Goal: Use online tool/utility: Utilize a website feature to perform a specific function

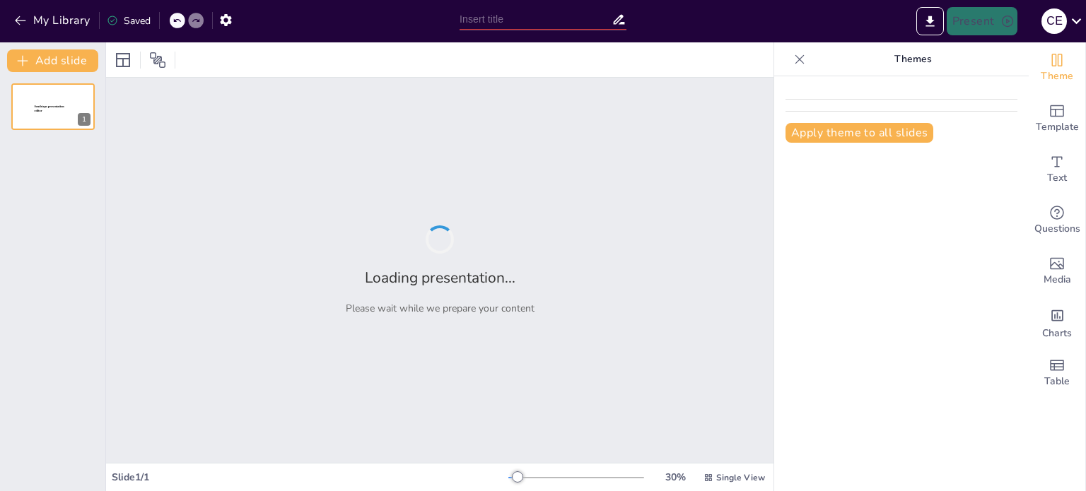
type input "Análisis de las Distancias Mínimas de Seguridad en la U.N. [PERSON_NAME]: Un Es…"
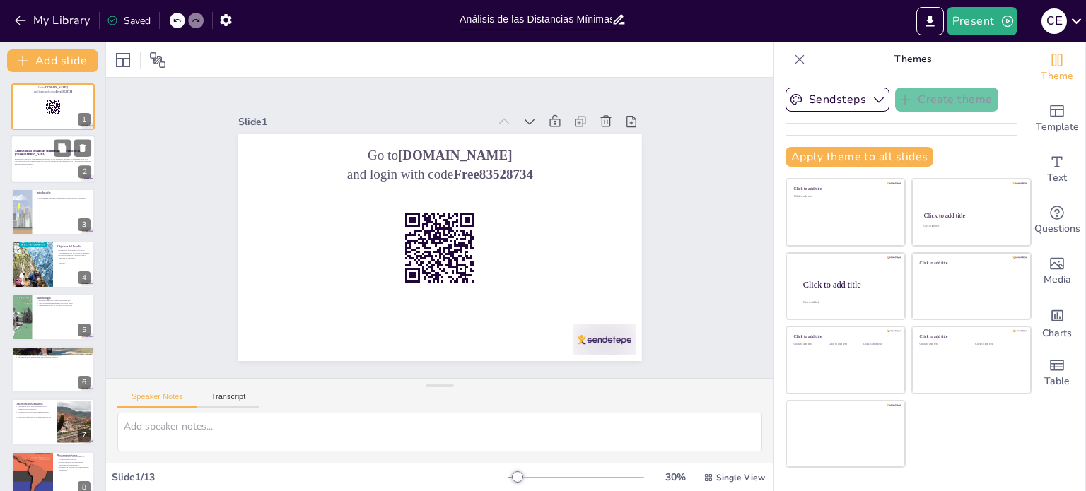
click at [48, 163] on p "Este estudio evalúa el cumplimiento normativo de las distancias mínimas de segu…" at bounding box center [53, 162] width 76 height 8
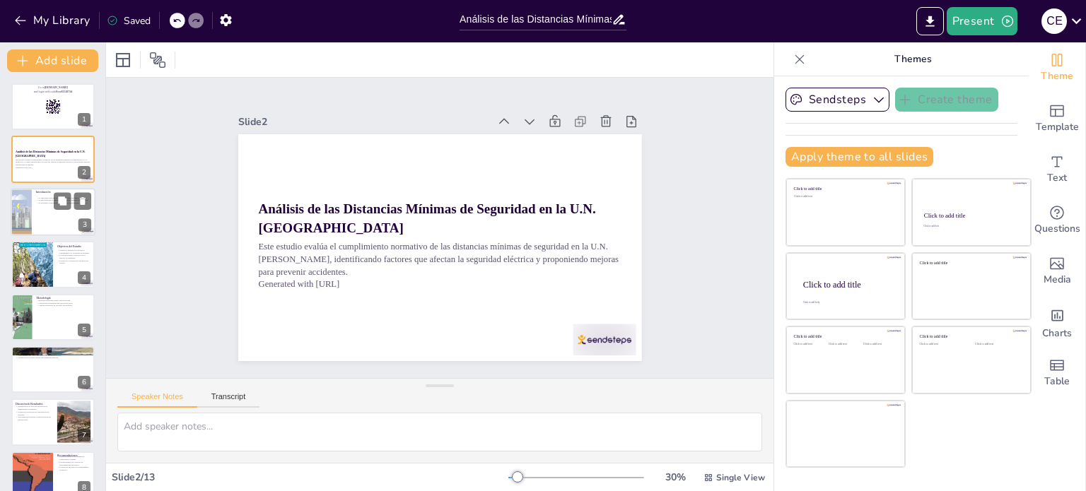
click at [54, 212] on div at bounding box center [53, 212] width 85 height 48
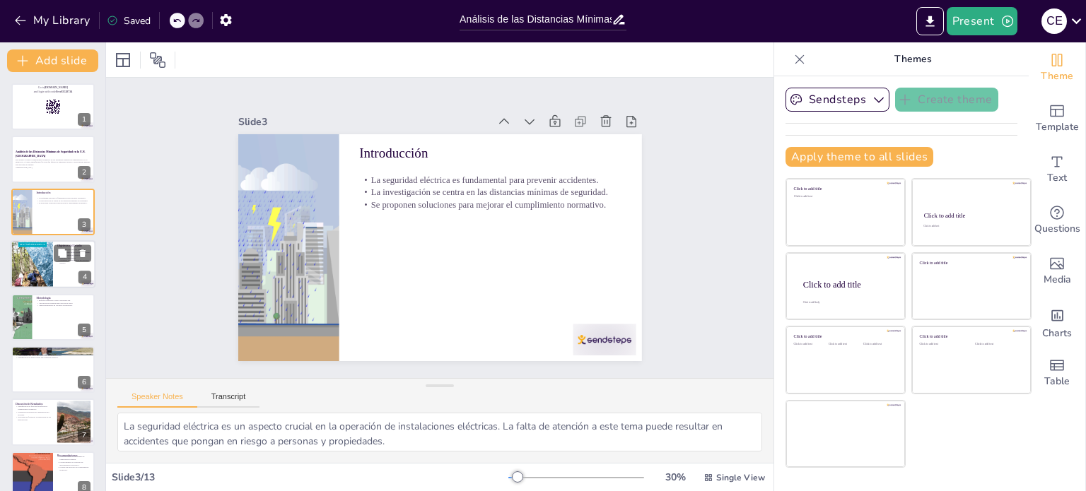
click at [40, 258] on div at bounding box center [32, 265] width 42 height 70
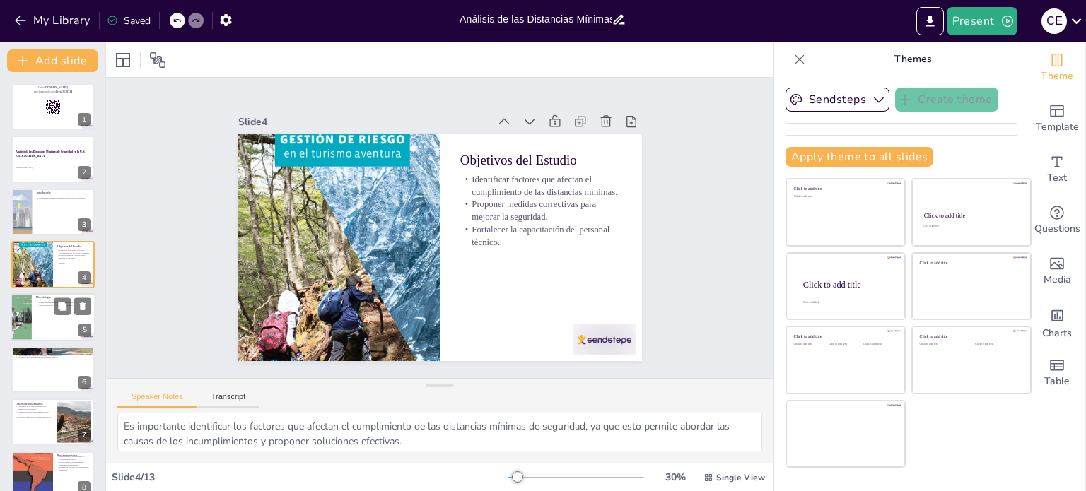
click at [41, 313] on div at bounding box center [53, 317] width 85 height 48
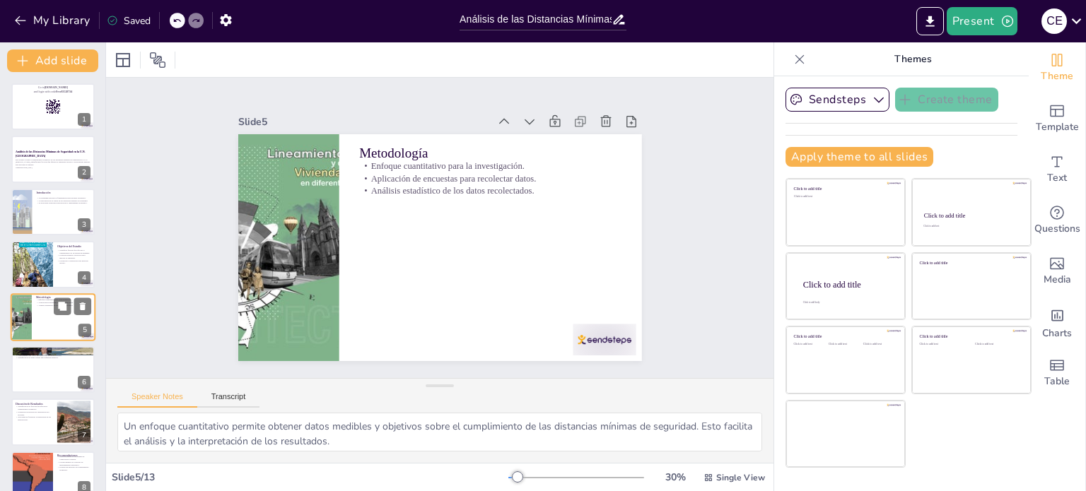
scroll to position [35, 0]
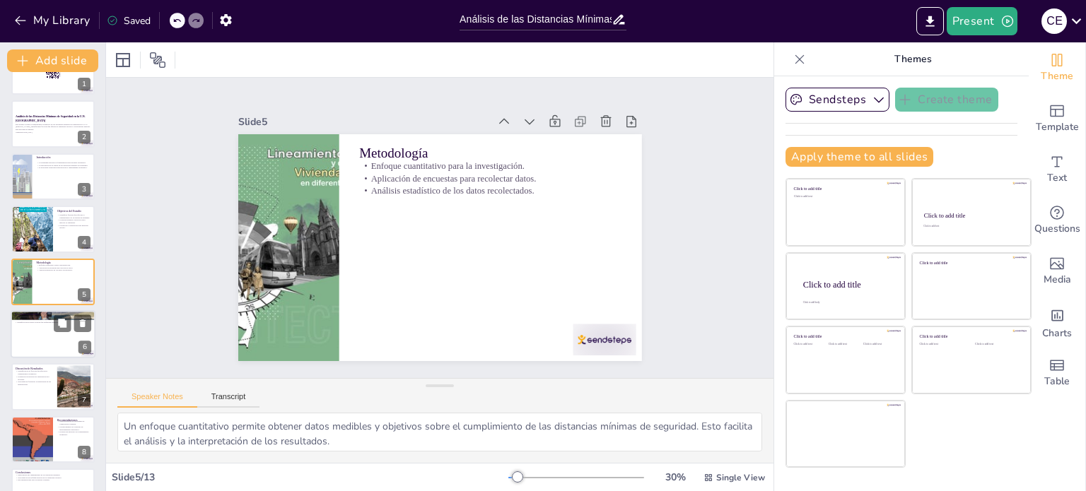
click at [31, 339] on div at bounding box center [53, 334] width 85 height 48
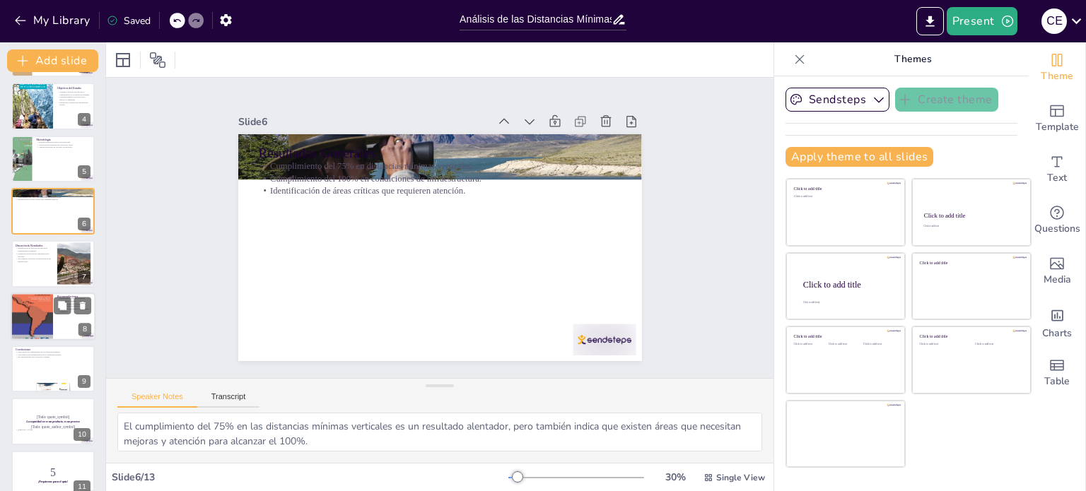
click at [31, 317] on div at bounding box center [32, 316] width 42 height 57
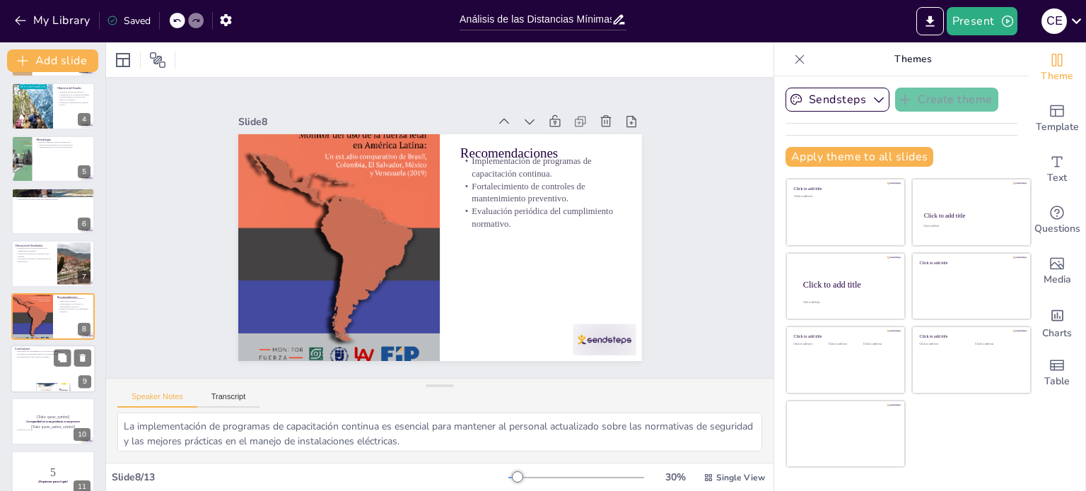
scroll to position [193, 0]
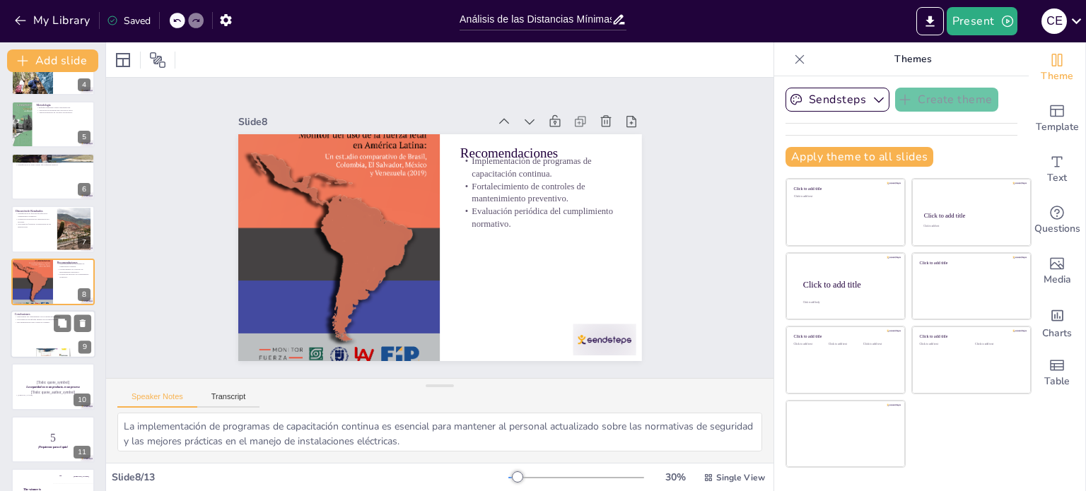
click at [33, 333] on div at bounding box center [53, 334] width 85 height 48
type textarea "El cumplimiento de las distancias mínimas de seguridad es fundamental para prev…"
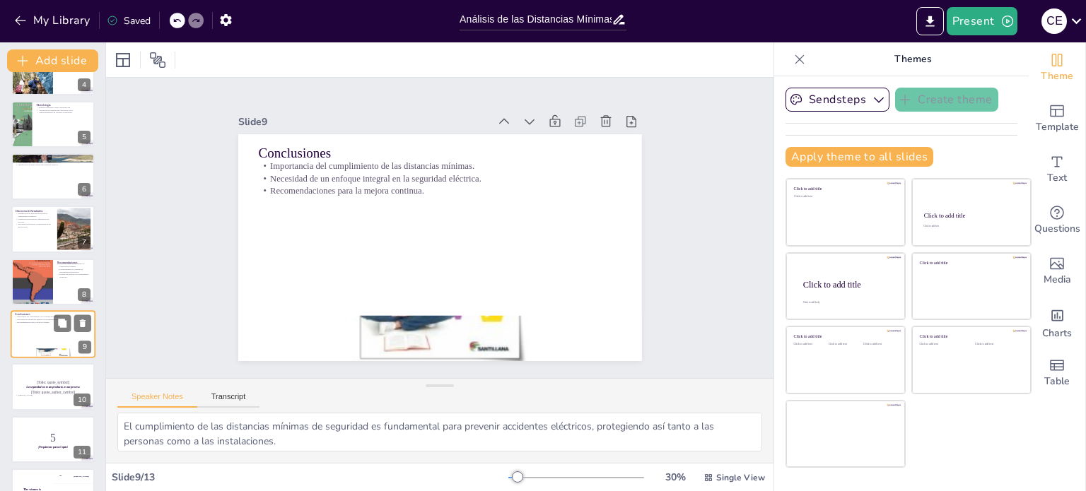
scroll to position [246, 0]
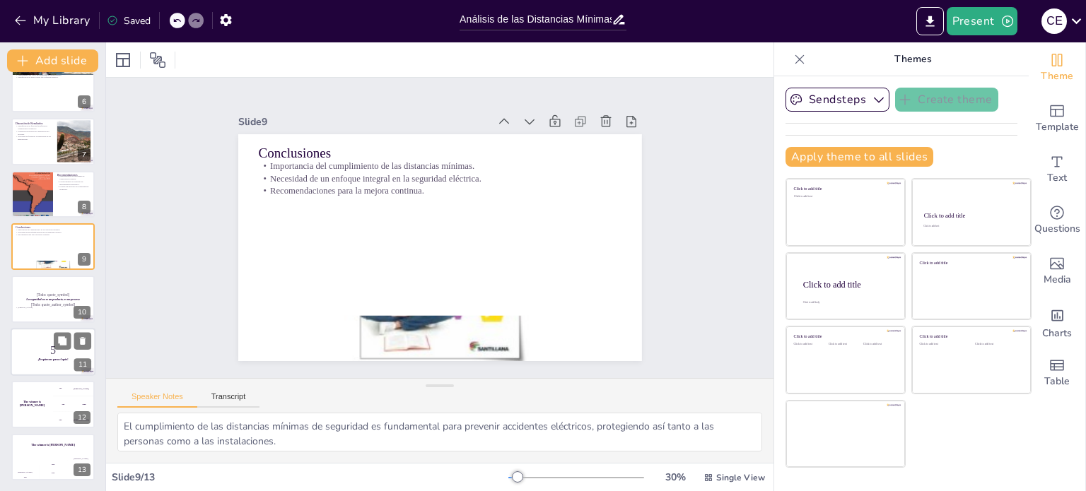
click at [31, 347] on p "5" at bounding box center [53, 350] width 76 height 16
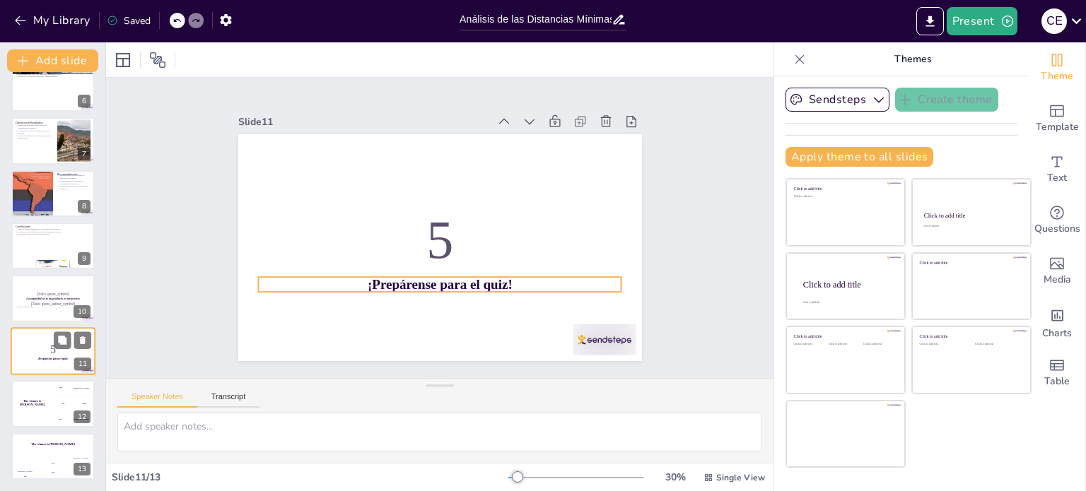
scroll to position [281, 0]
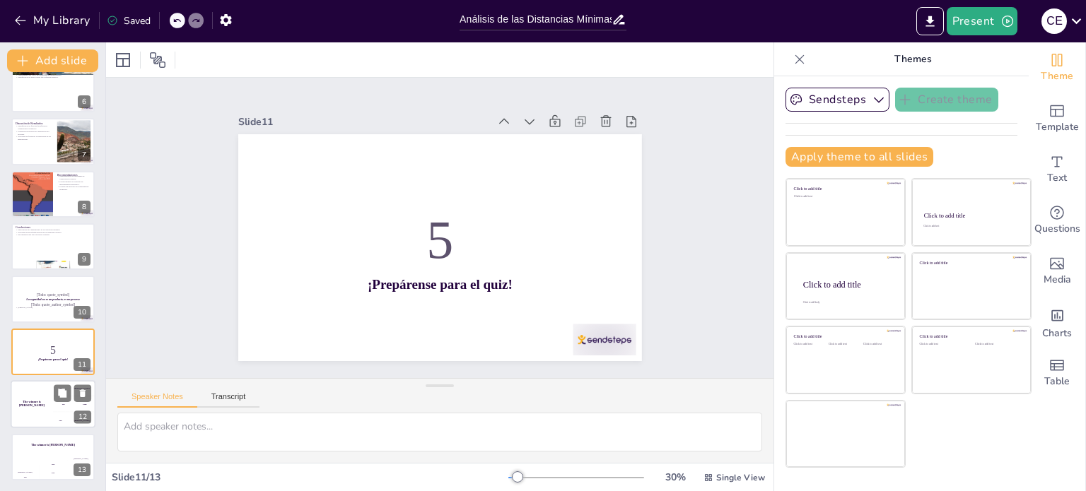
click at [30, 389] on div "The winner is [PERSON_NAME]" at bounding box center [32, 404] width 42 height 48
